Goal: Task Accomplishment & Management: Manage account settings

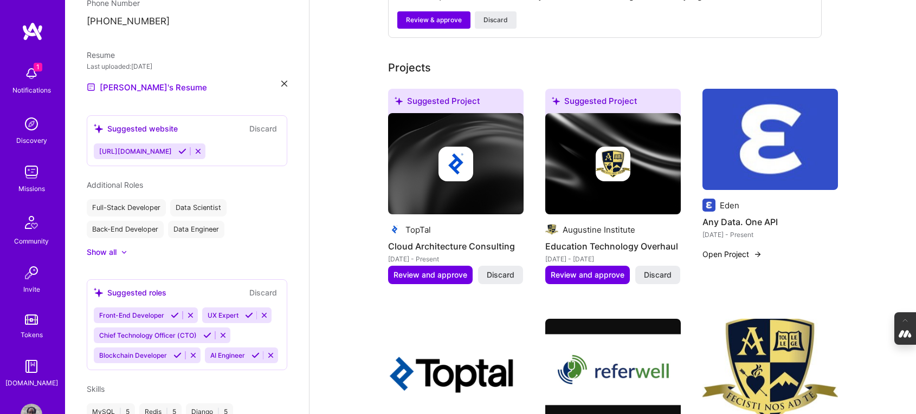
scroll to position [507, 0]
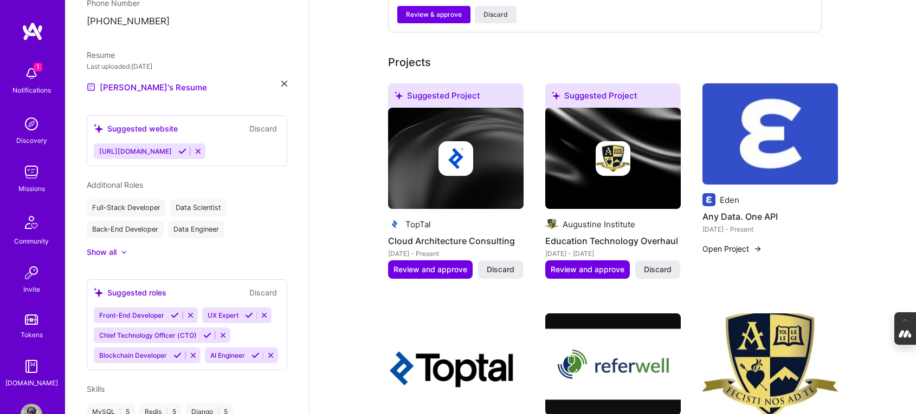
click at [757, 134] on img at bounding box center [769, 134] width 135 height 102
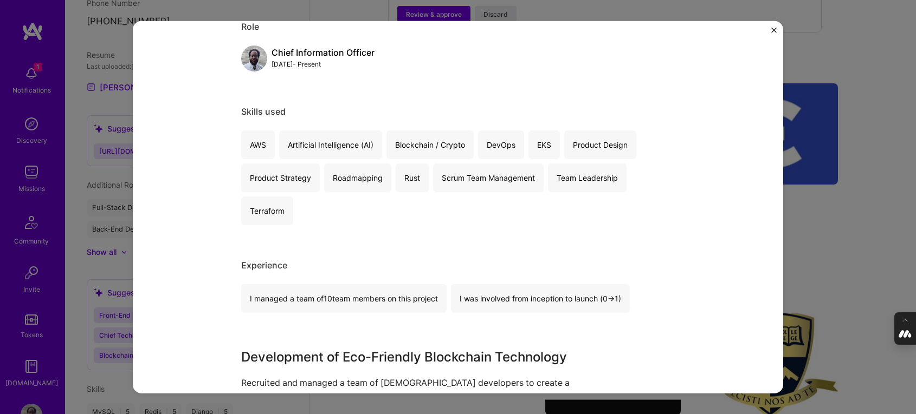
scroll to position [479, 0]
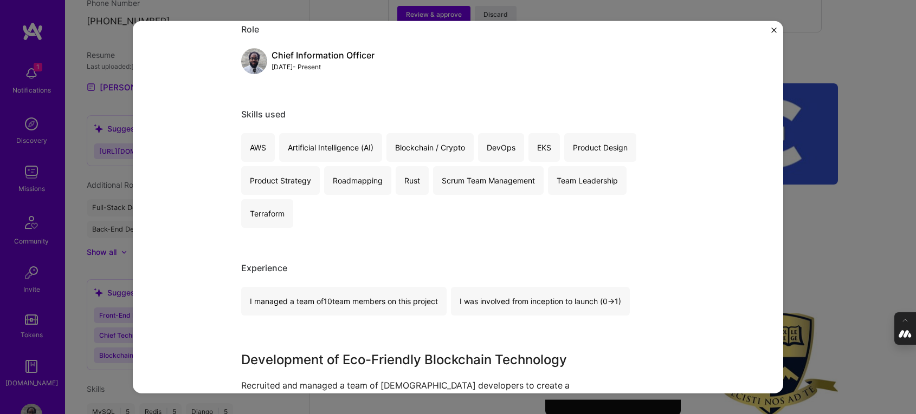
click at [773, 30] on img "Close" at bounding box center [773, 29] width 5 height 5
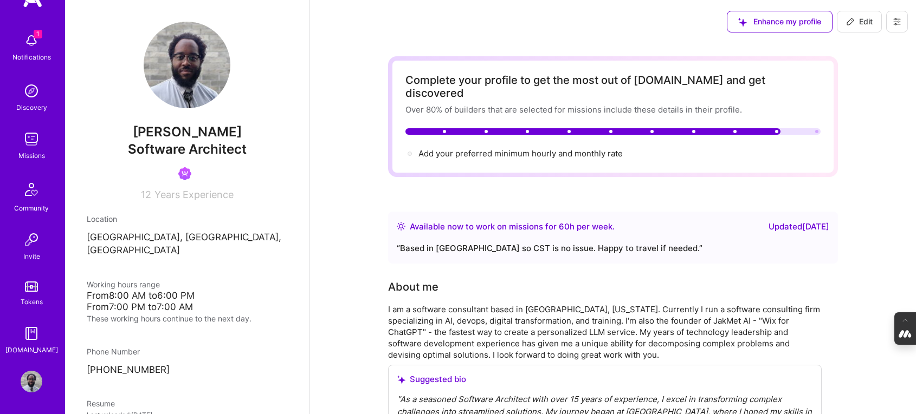
click at [898, 26] on button at bounding box center [897, 22] width 22 height 22
click at [865, 103] on button "Log Out" at bounding box center [866, 102] width 81 height 28
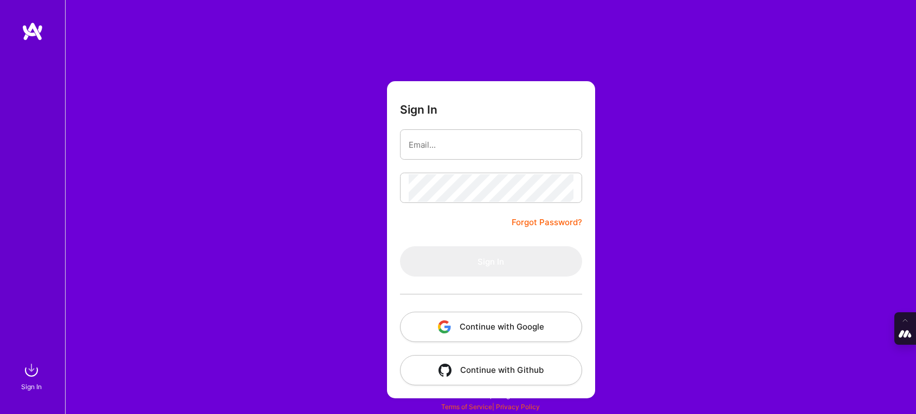
click at [485, 320] on button "Continue with Google" at bounding box center [491, 327] width 182 height 30
